Goal: Find specific page/section: Find specific page/section

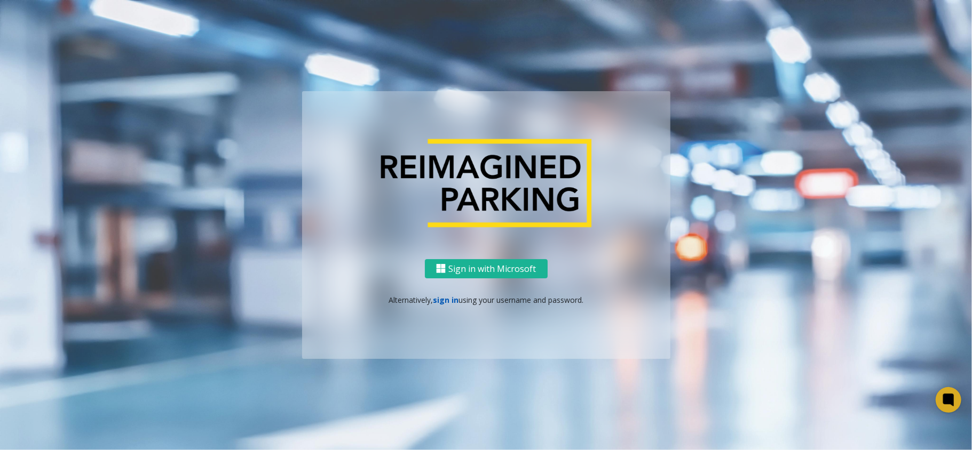
click at [445, 300] on link "sign in" at bounding box center [446, 300] width 26 height 10
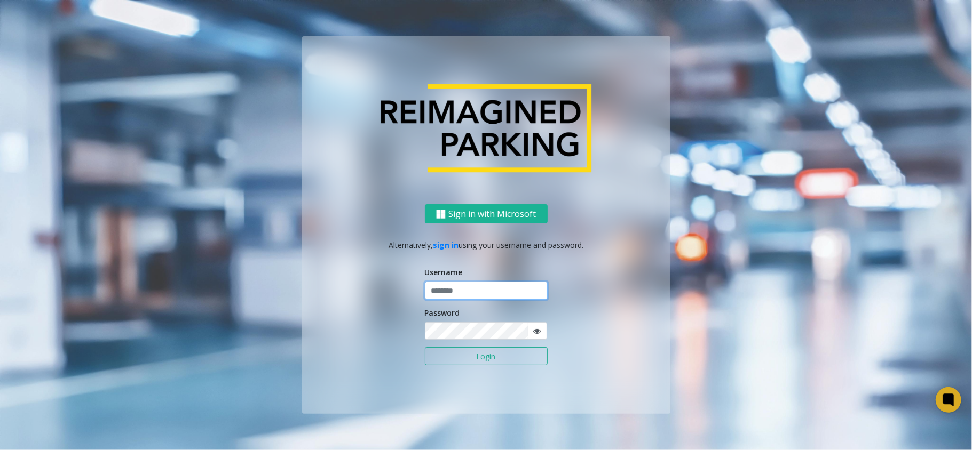
click at [469, 295] on input "text" at bounding box center [486, 291] width 123 height 18
type input "*******"
click at [425, 347] on button "Login" at bounding box center [486, 356] width 123 height 18
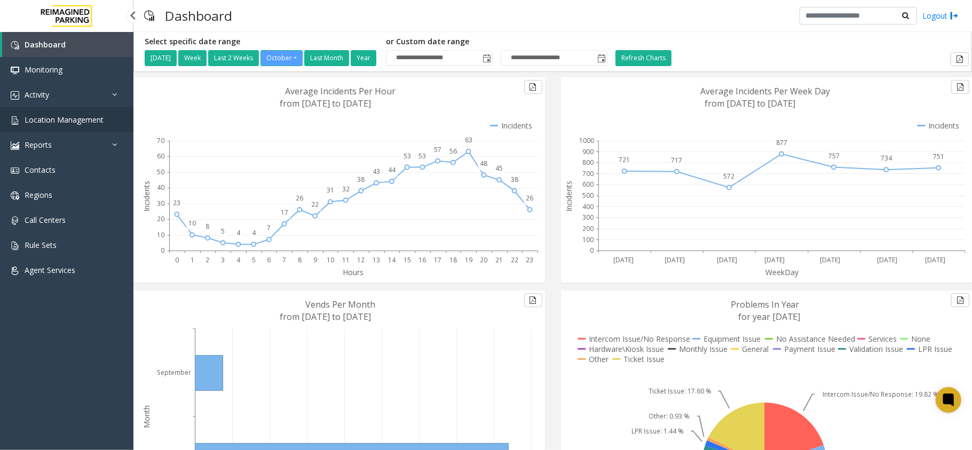
click at [60, 126] on link "Location Management" at bounding box center [66, 119] width 133 height 25
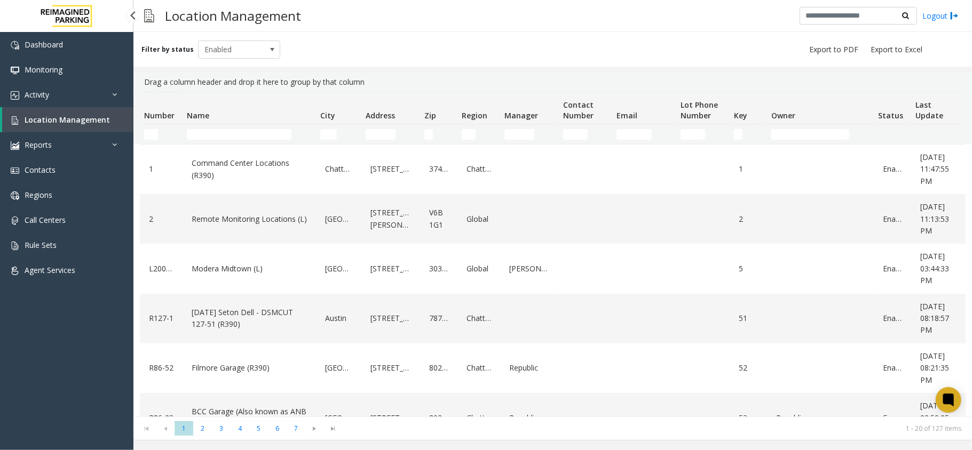
drag, startPoint x: 83, startPoint y: 122, endPoint x: 129, endPoint y: 129, distance: 45.9
click at [83, 122] on span "Location Management" at bounding box center [67, 120] width 85 height 10
click at [219, 133] on input "Name Filter" at bounding box center [239, 134] width 105 height 11
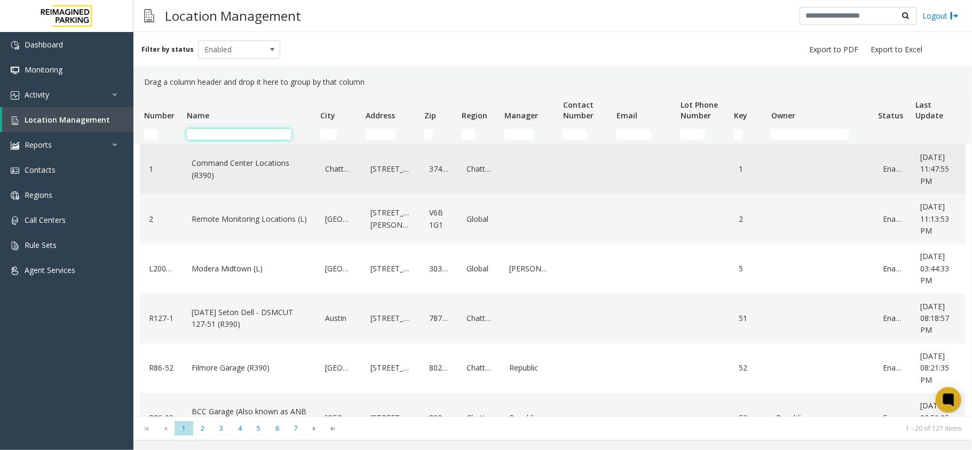
type input "*"
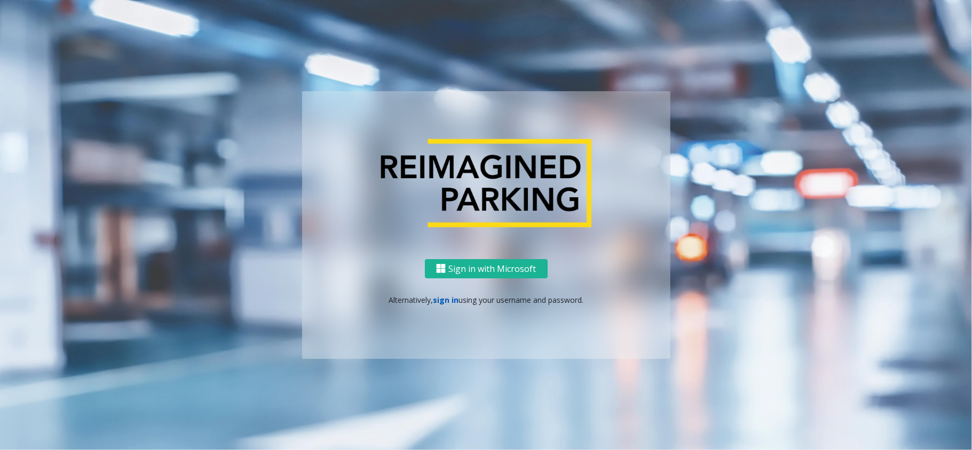
click at [440, 299] on link "sign in" at bounding box center [446, 300] width 26 height 10
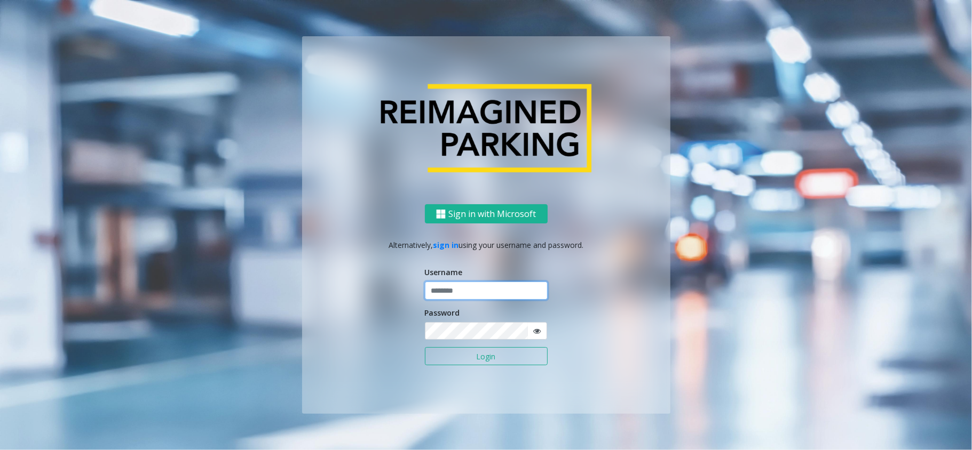
click at [462, 291] on input "text" at bounding box center [486, 291] width 123 height 18
type input "*******"
click at [515, 353] on button "Login" at bounding box center [486, 356] width 123 height 18
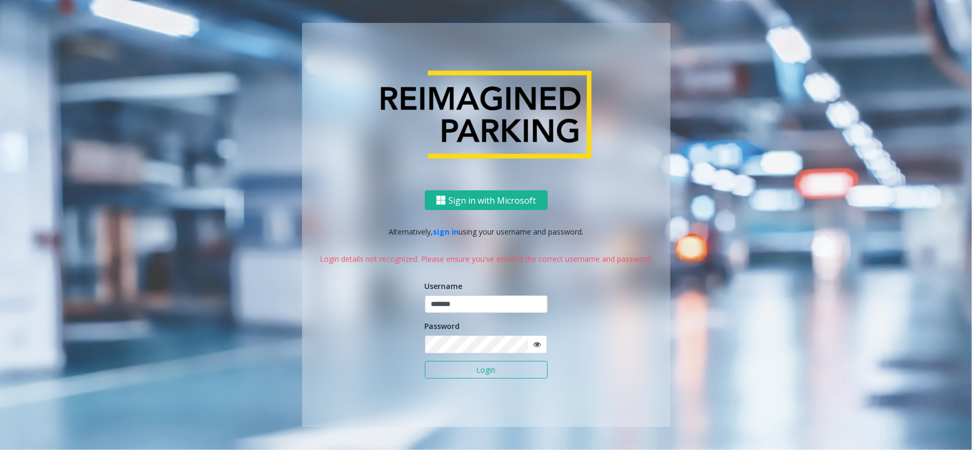
click at [533, 345] on icon at bounding box center [536, 344] width 7 height 7
click at [425, 361] on button "Login" at bounding box center [486, 370] width 123 height 18
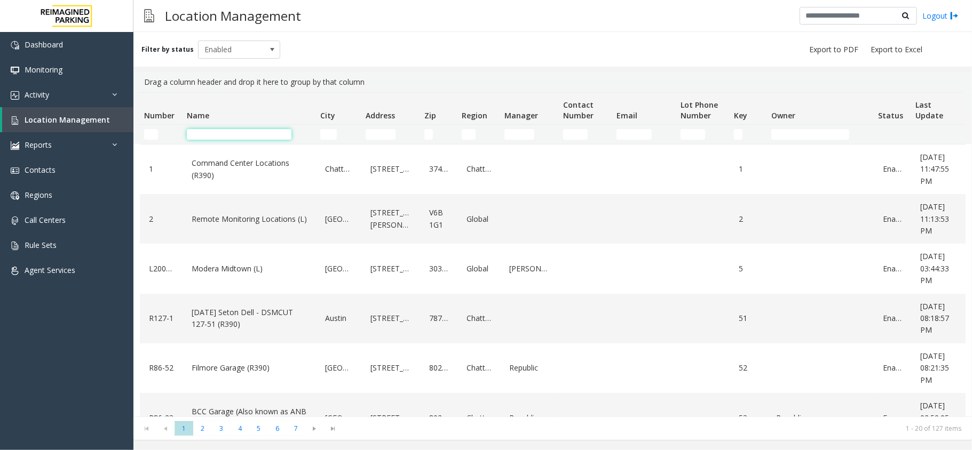
click at [238, 138] on input "Name Filter" at bounding box center [239, 134] width 105 height 11
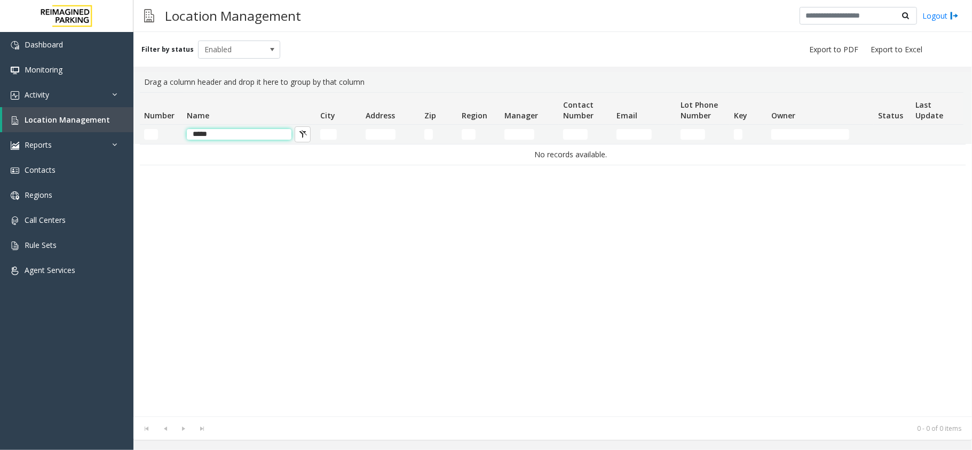
click at [228, 134] on input "*****" at bounding box center [239, 134] width 105 height 11
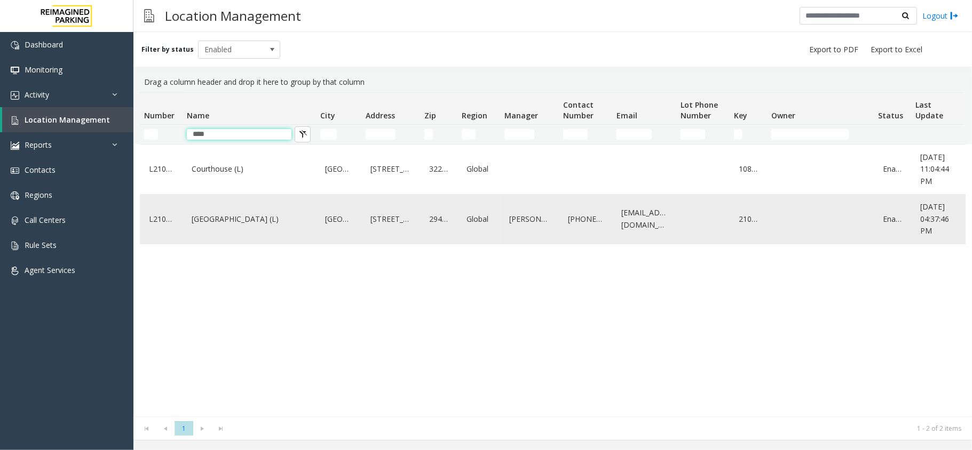
type input "****"
click at [235, 216] on link "[GEOGRAPHIC_DATA] (L)" at bounding box center [249, 219] width 121 height 17
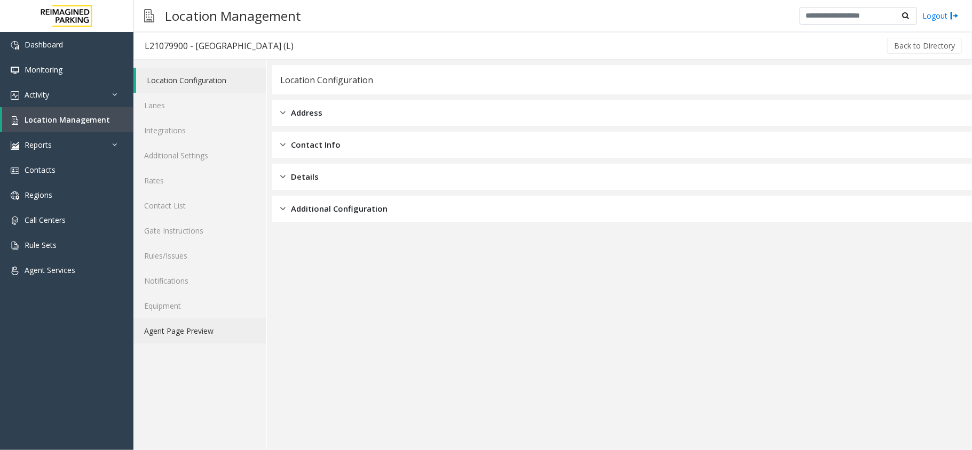
click at [200, 333] on link "Agent Page Preview" at bounding box center [199, 331] width 133 height 25
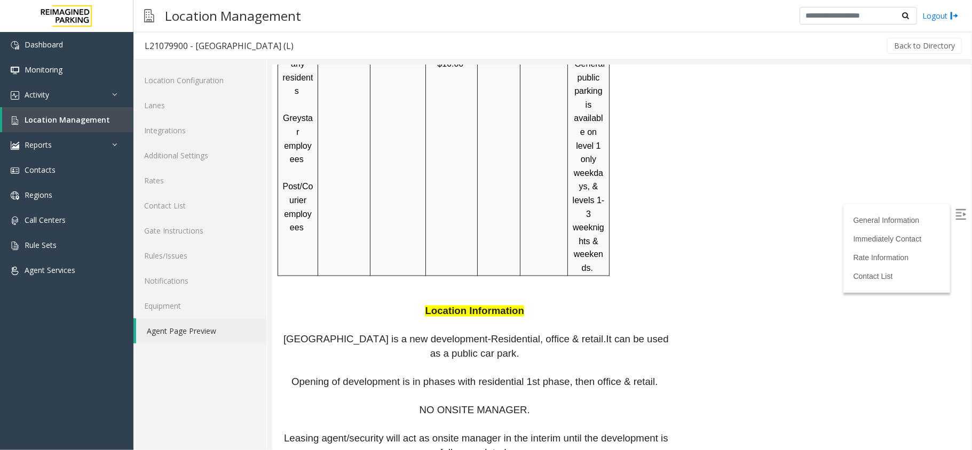
scroll to position [1281, 0]
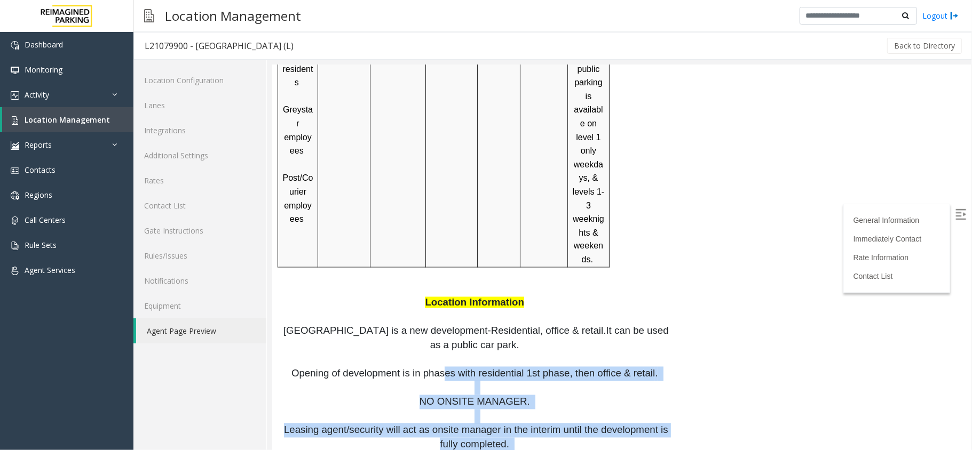
drag, startPoint x: 512, startPoint y: 289, endPoint x: 445, endPoint y: 208, distance: 105.4
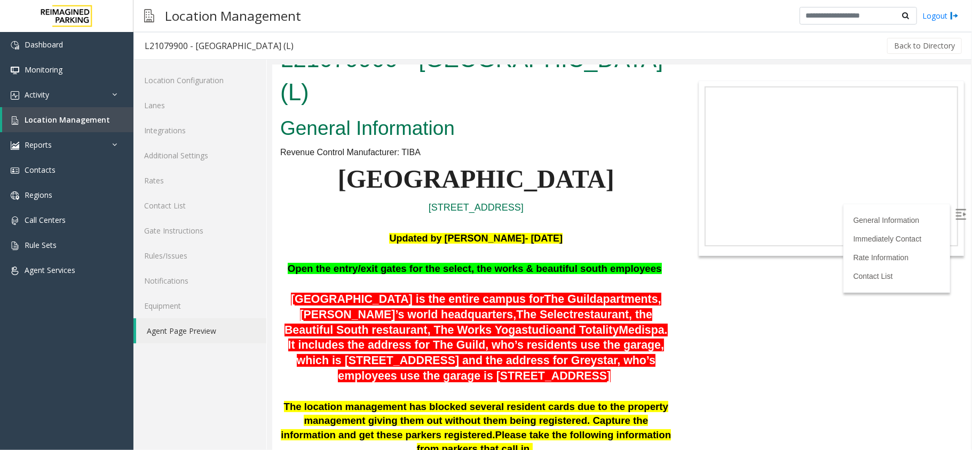
scroll to position [0, 0]
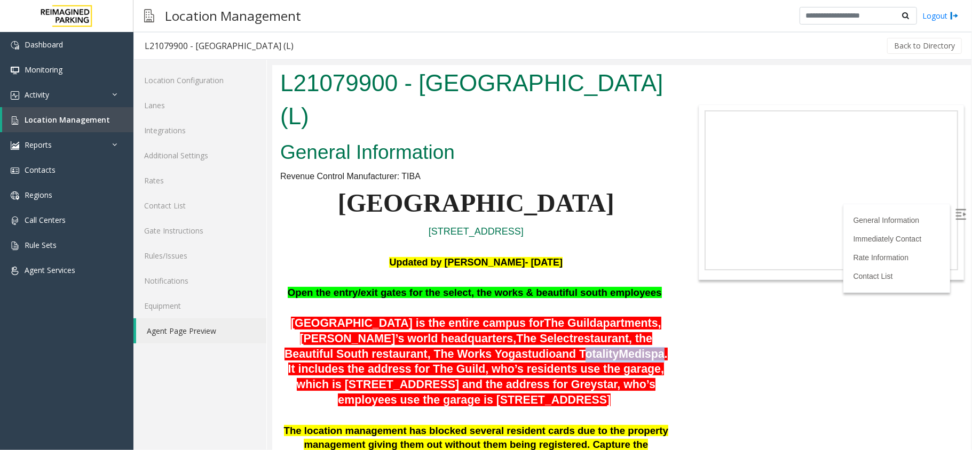
drag, startPoint x: 548, startPoint y: 321, endPoint x: 632, endPoint y: 321, distance: 84.3
click at [632, 321] on span "[GEOGRAPHIC_DATA] is the entire campus for The Guild apartments, Greystar’s wor…" at bounding box center [475, 361] width 383 height 90
drag, startPoint x: 379, startPoint y: 193, endPoint x: 575, endPoint y: 199, distance: 195.4
click at [575, 224] on p "[STREET_ADDRESS]" at bounding box center [476, 231] width 392 height 15
click at [600, 183] on p "[GEOGRAPHIC_DATA]" at bounding box center [476, 203] width 392 height 41
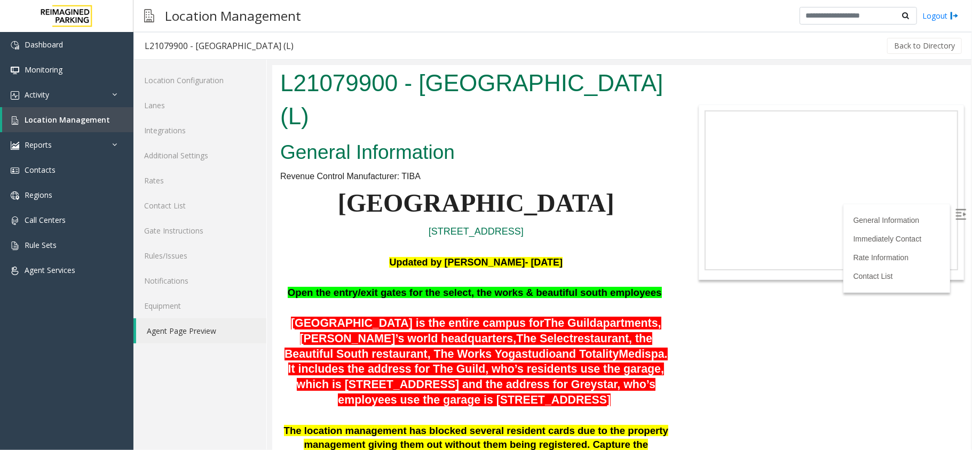
click at [216, 328] on link "Agent Page Preview" at bounding box center [201, 331] width 130 height 25
click at [72, 122] on span "Location Management" at bounding box center [67, 120] width 85 height 10
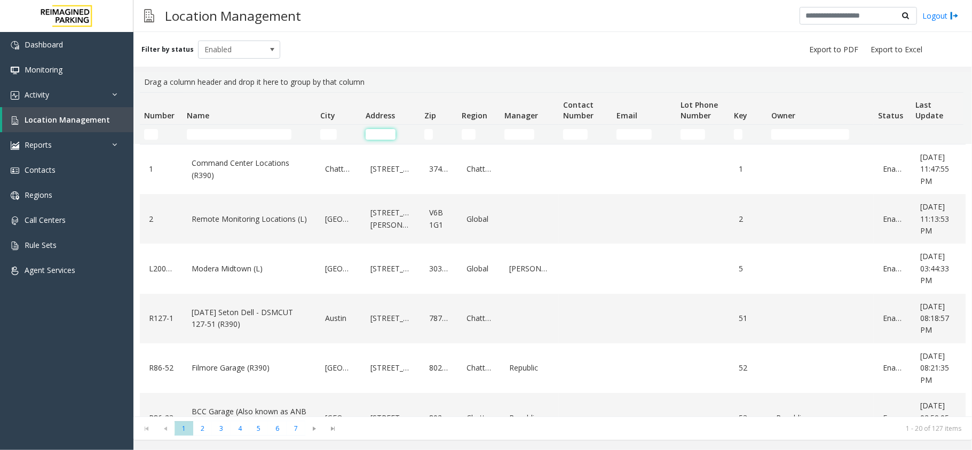
click at [378, 129] on input "Address Filter" at bounding box center [381, 134] width 30 height 11
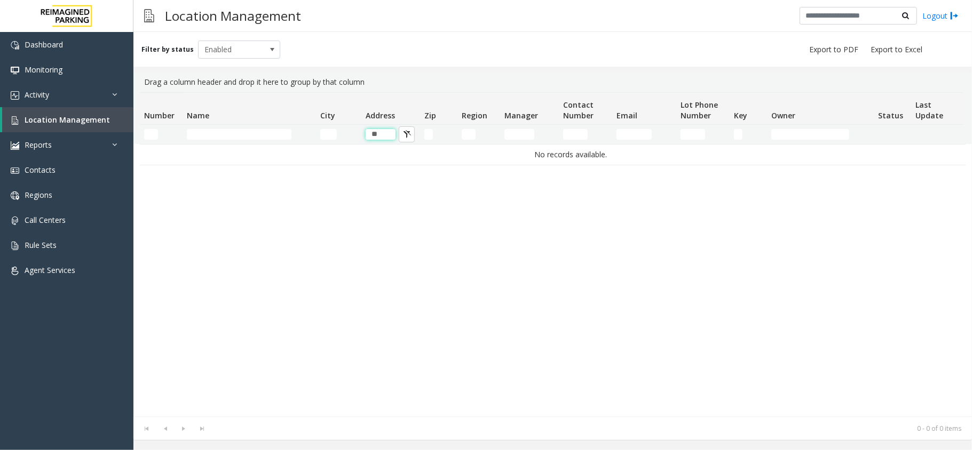
type input "*"
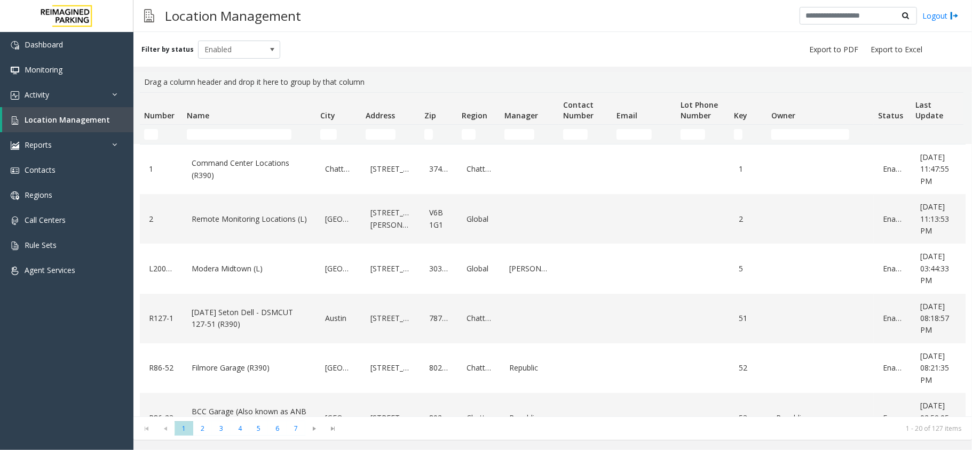
click at [430, 184] on tr "1 Command Center Locations (R390) [GEOGRAPHIC_DATA] [STREET_ADDRESS][GEOGRAPHIC…" at bounding box center [571, 170] width 862 height 50
click at [244, 137] on input "Name Filter" at bounding box center [239, 134] width 105 height 11
paste input "**********"
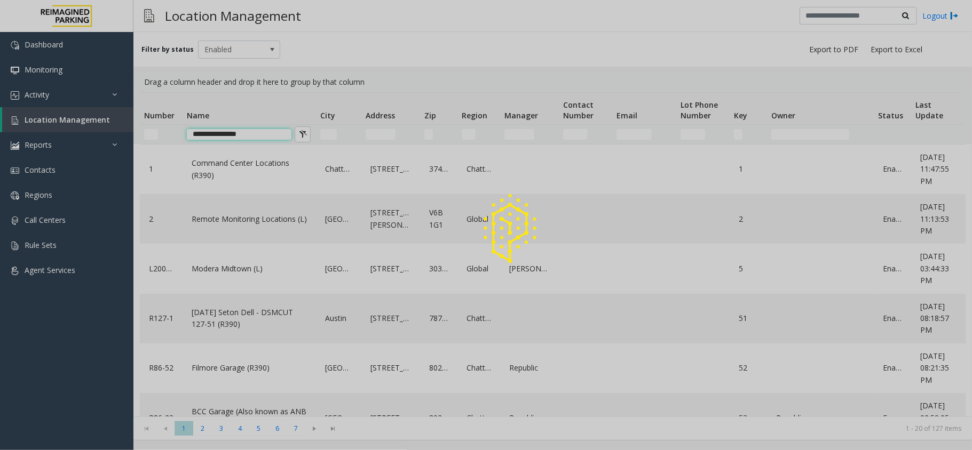
type input "**********"
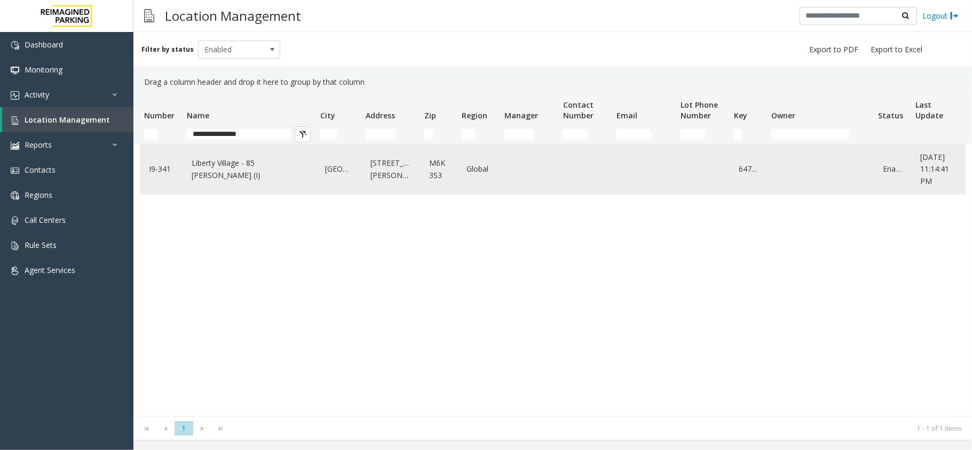
click at [228, 174] on link "Liberty Village - 85 [PERSON_NAME] (I)" at bounding box center [249, 169] width 121 height 29
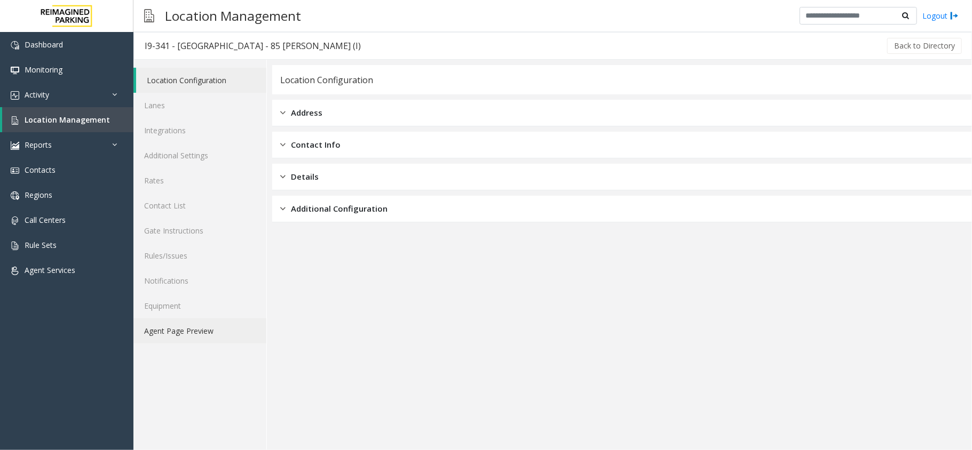
click at [192, 334] on link "Agent Page Preview" at bounding box center [199, 331] width 133 height 25
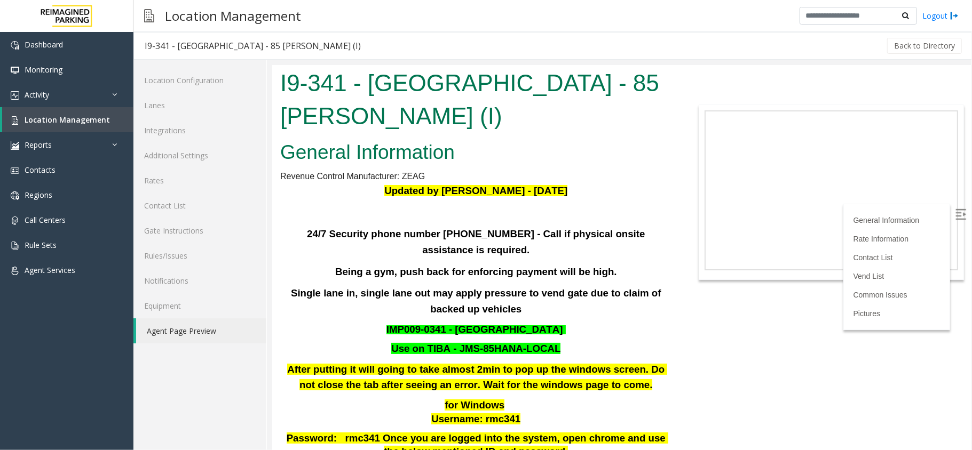
click at [953, 207] on label at bounding box center [961, 215] width 16 height 16
click at [93, 120] on span "Location Management" at bounding box center [67, 120] width 85 height 10
